Goal: Task Accomplishment & Management: Manage account settings

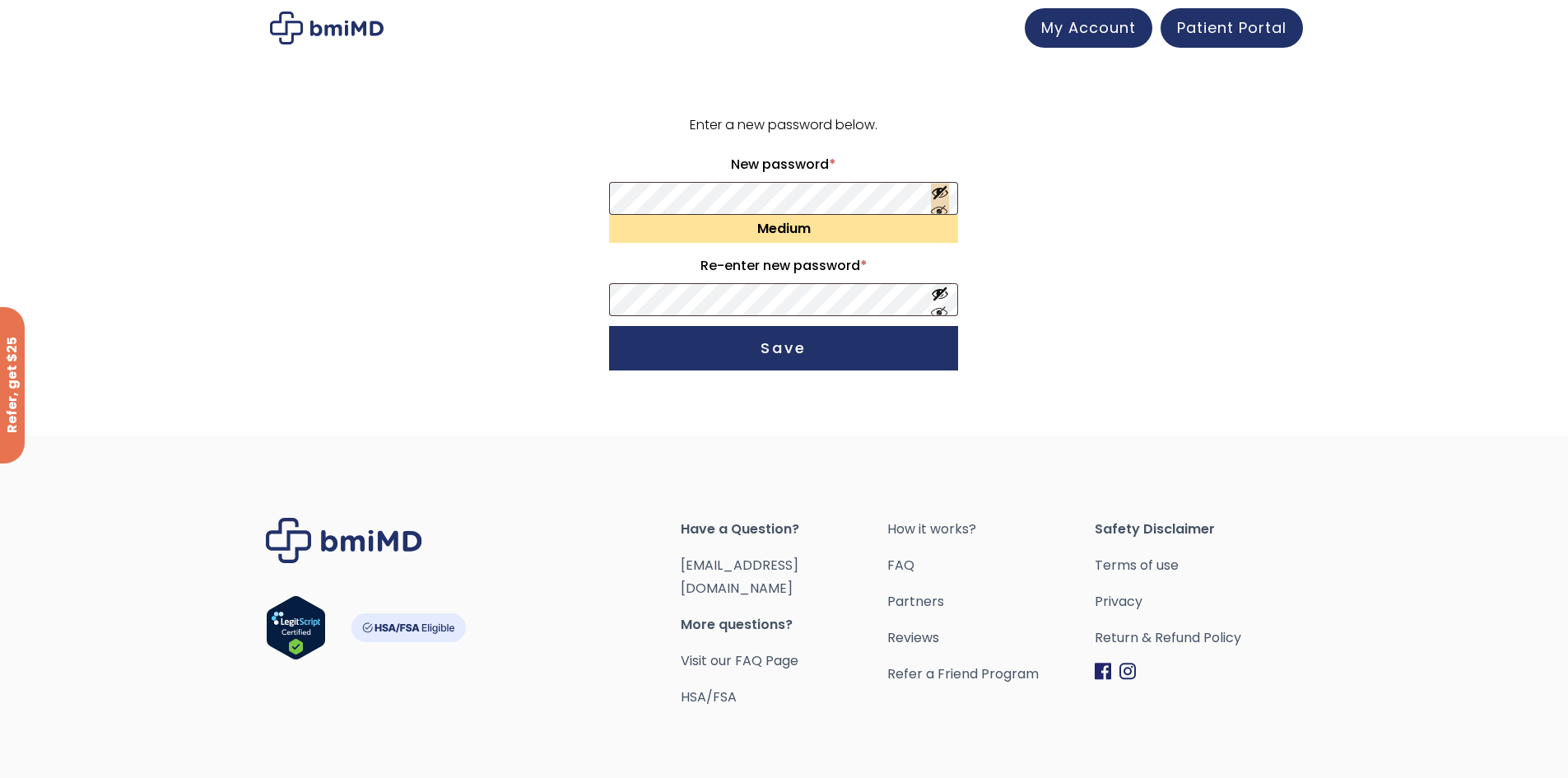
click at [943, 192] on button "Show password" at bounding box center [939, 199] width 18 height 31
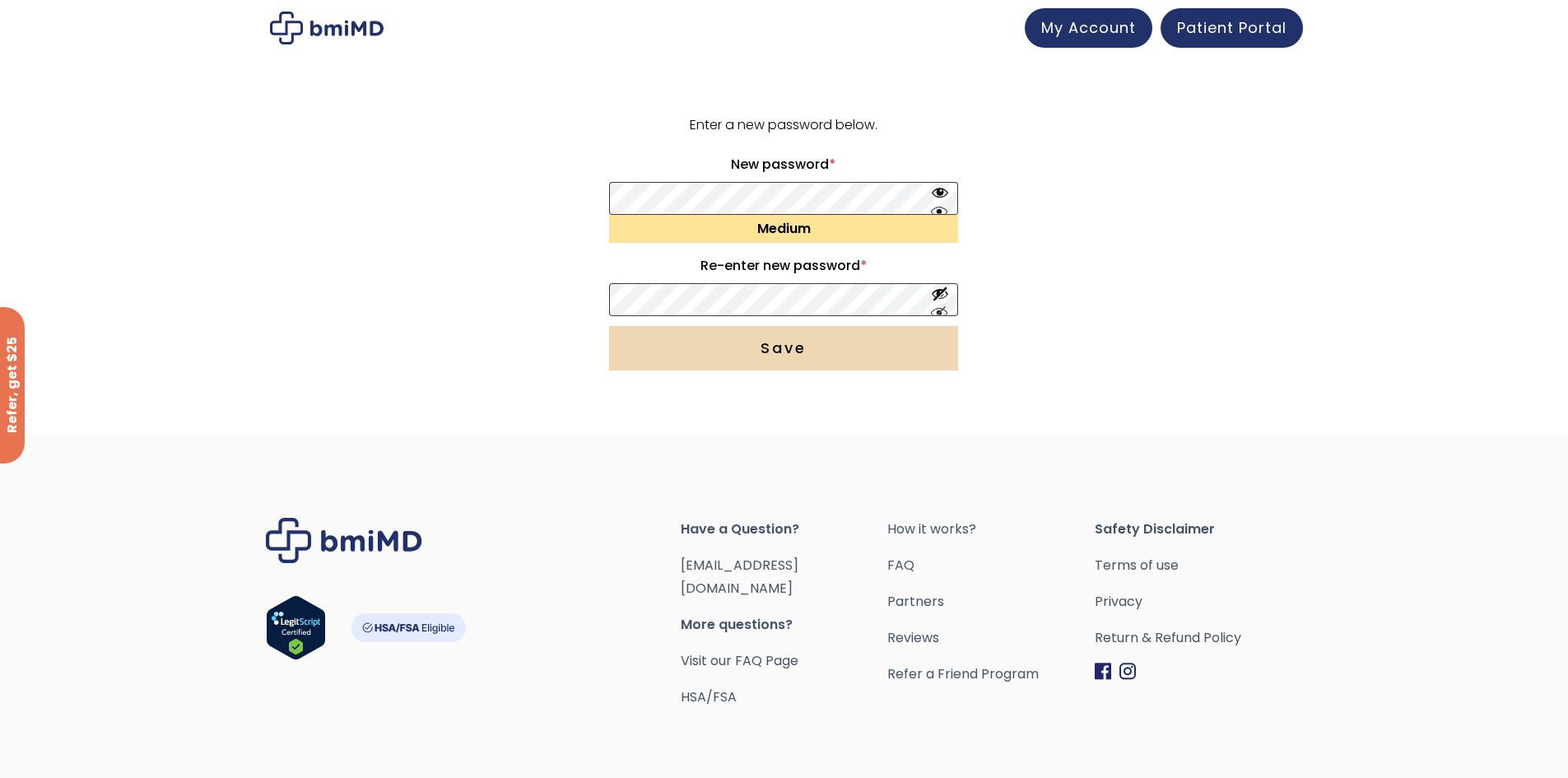
click at [794, 353] on button "Save" at bounding box center [784, 348] width 349 height 45
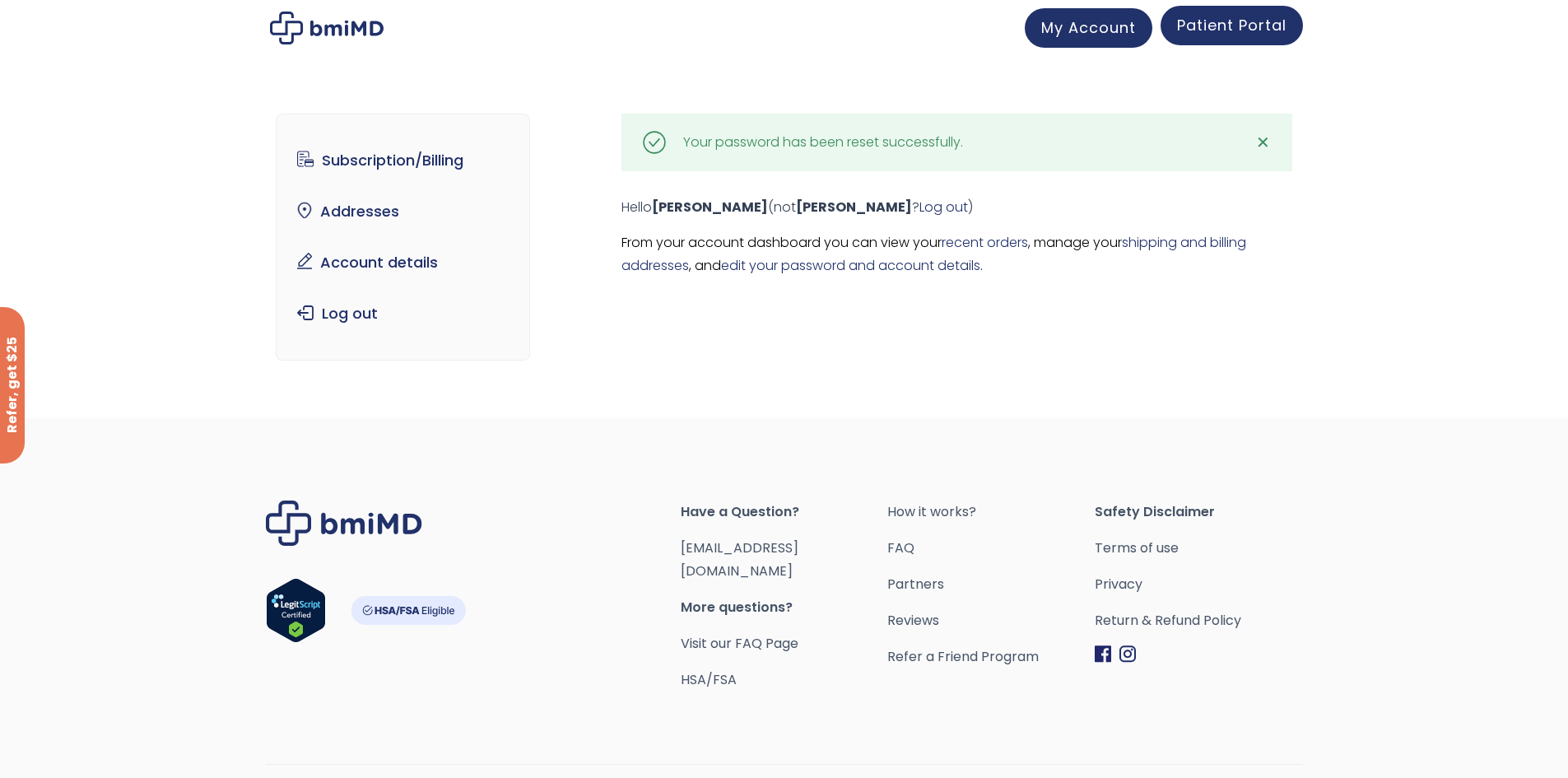
click at [1236, 26] on span "Patient Portal" at bounding box center [1232, 26] width 110 height 21
